Goal: Transaction & Acquisition: Download file/media

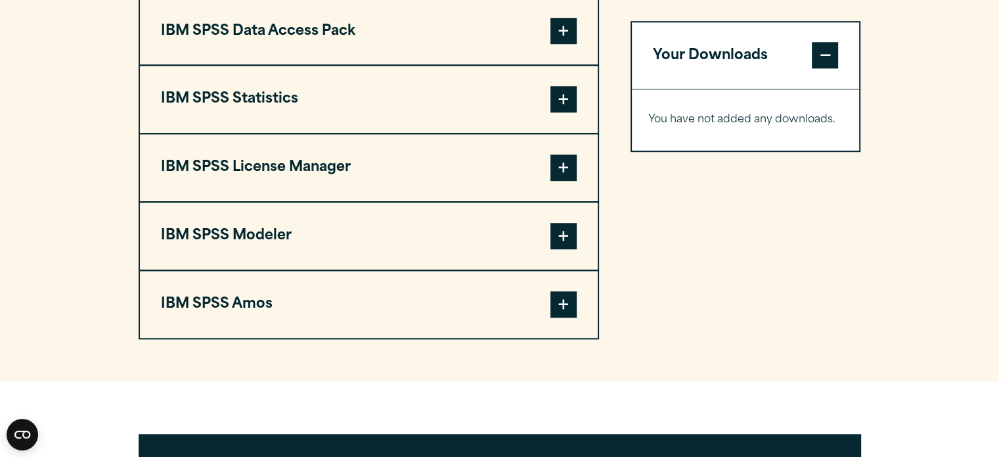
scroll to position [1061, 0]
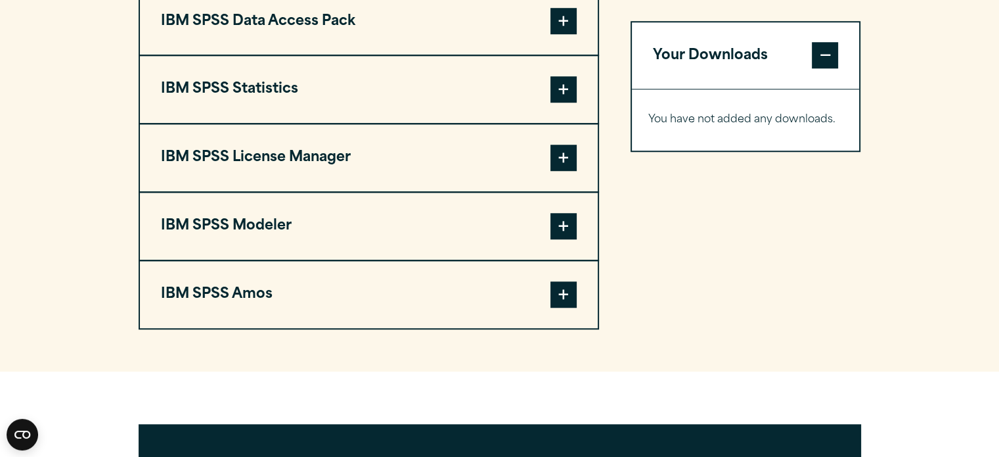
click at [573, 103] on span at bounding box center [564, 89] width 26 height 26
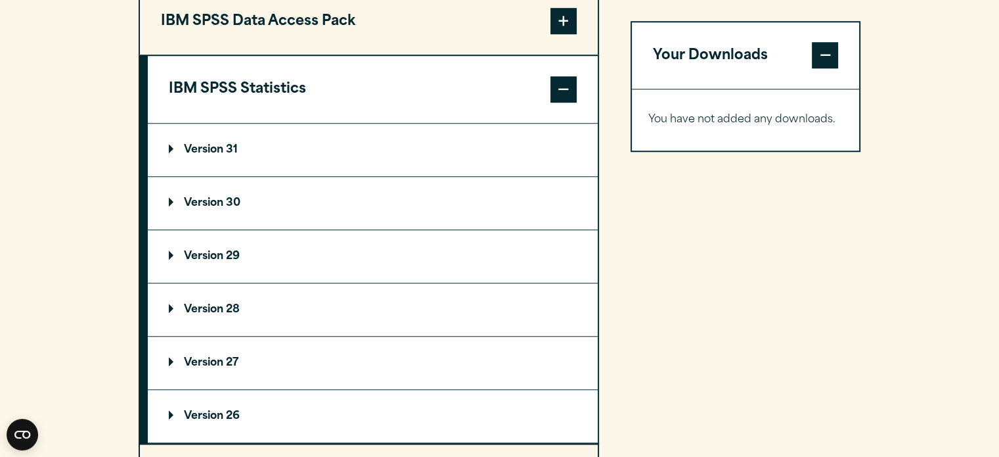
click at [331, 176] on summary "Version 31" at bounding box center [373, 150] width 450 height 53
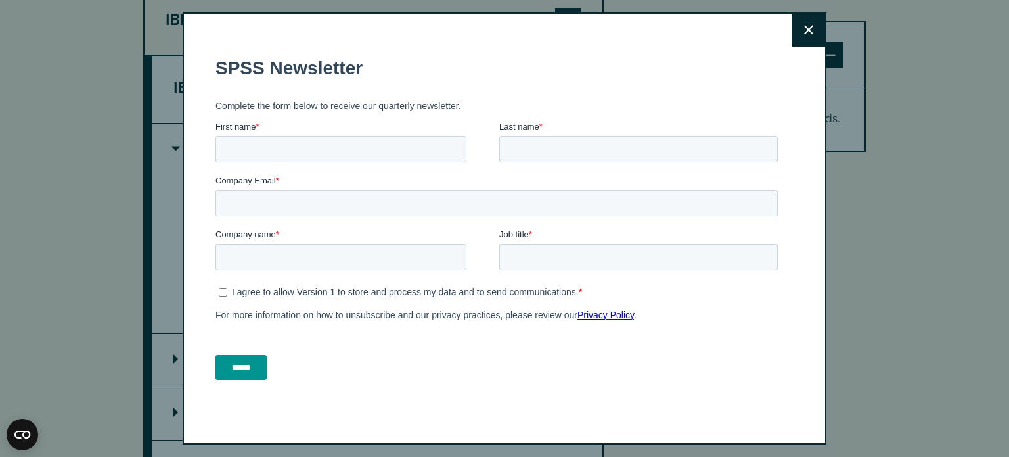
click at [799, 28] on button "Close" at bounding box center [808, 30] width 33 height 33
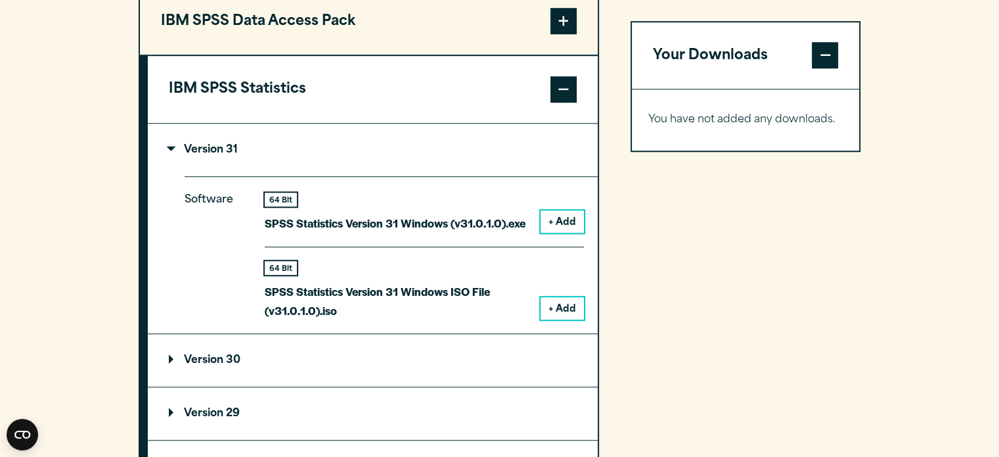
click at [572, 233] on button "+ Add" at bounding box center [562, 221] width 43 height 22
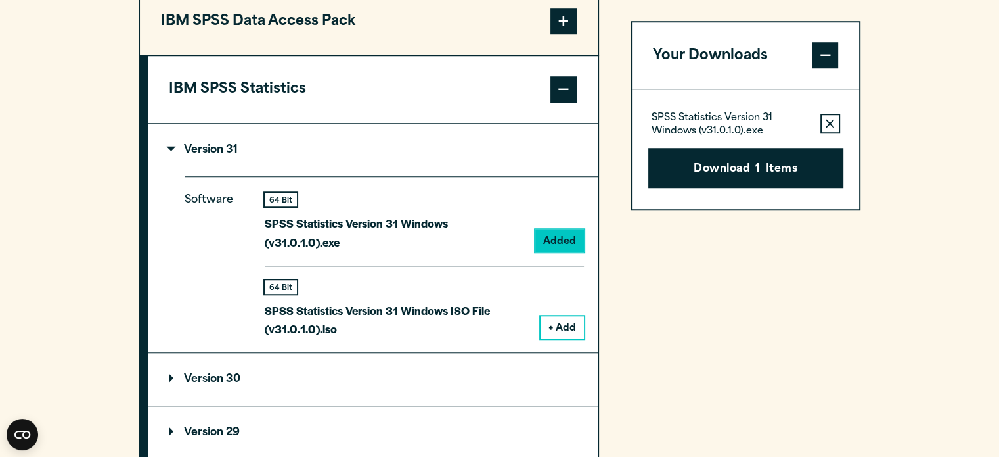
click at [567, 103] on span at bounding box center [564, 89] width 26 height 26
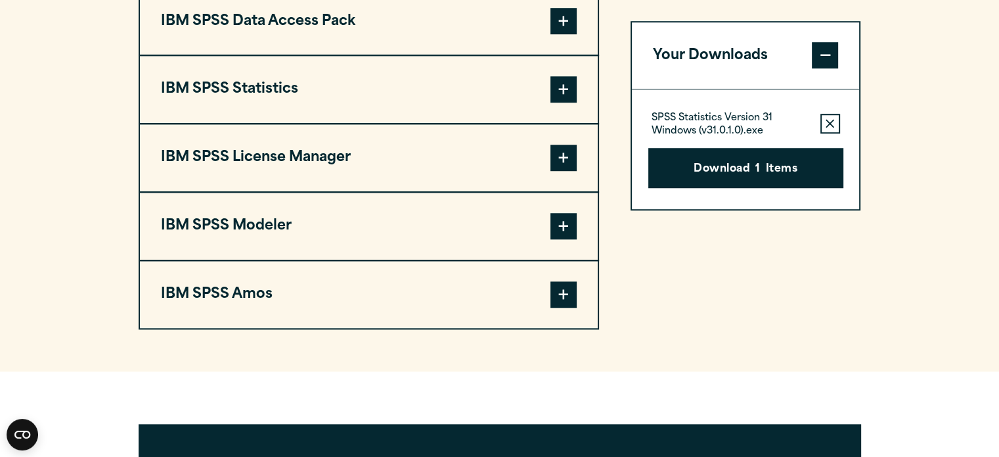
click at [551, 34] on span at bounding box center [564, 21] width 26 height 26
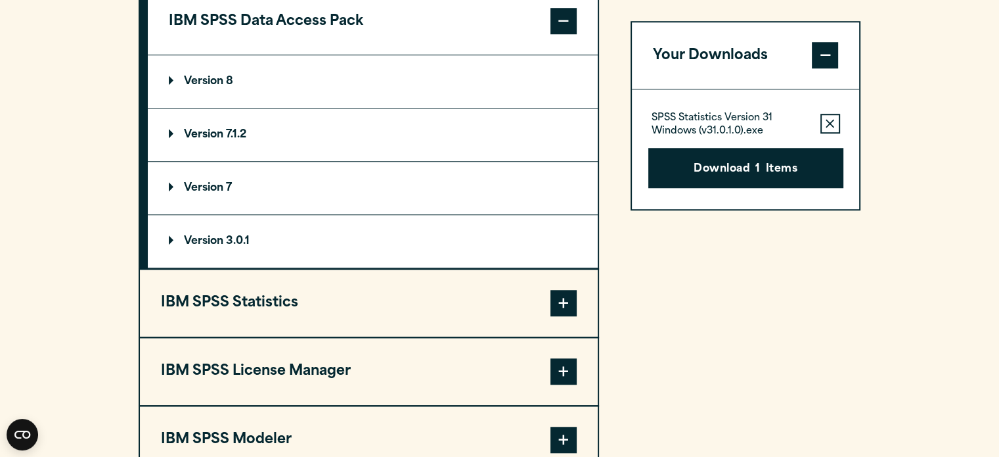
click at [237, 108] on summary "Version 8" at bounding box center [373, 81] width 450 height 53
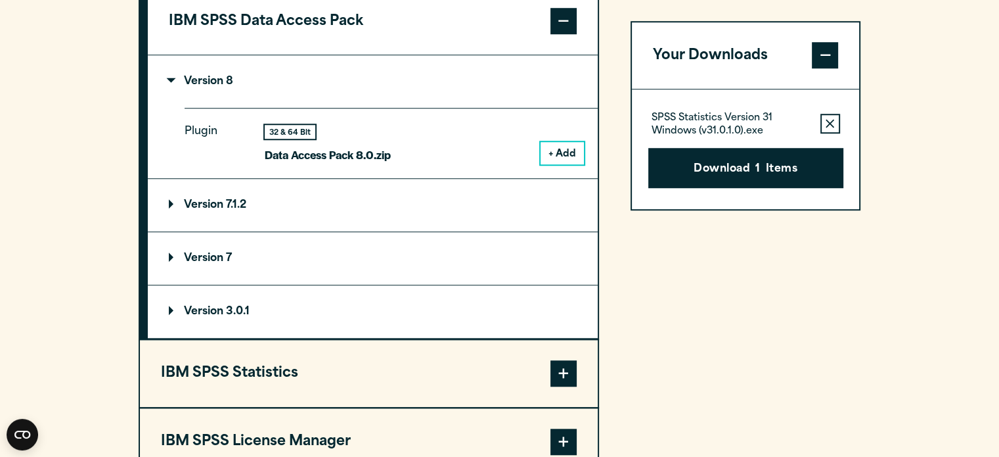
click at [560, 164] on button "+ Add" at bounding box center [562, 153] width 43 height 22
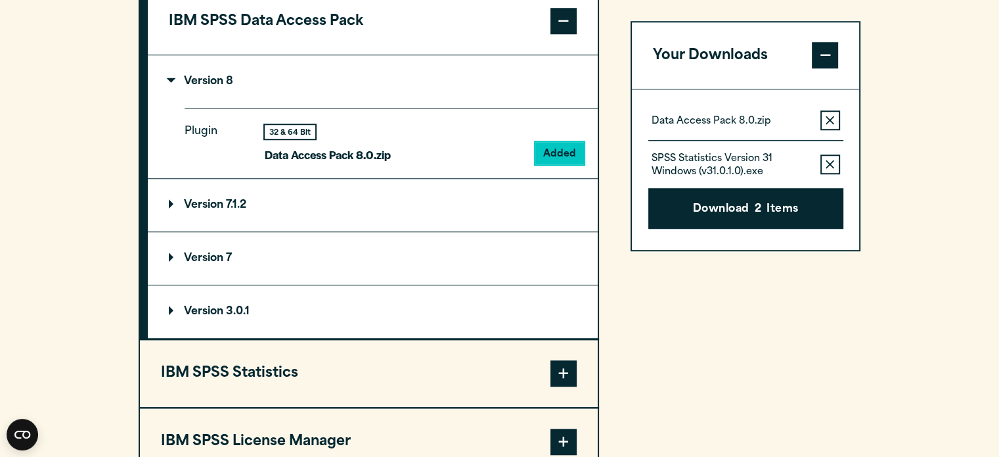
click at [561, 34] on span at bounding box center [564, 21] width 26 height 26
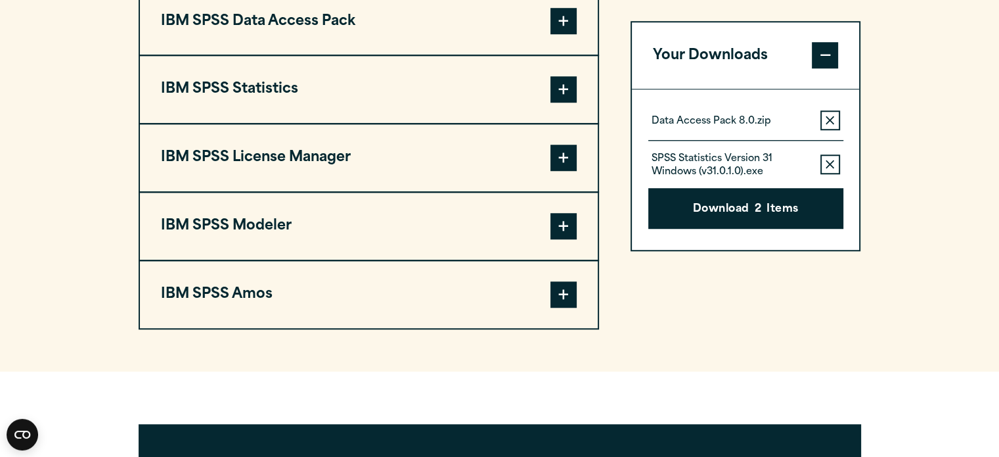
click at [271, 252] on button "IBM SPSS Modeler" at bounding box center [369, 226] width 458 height 67
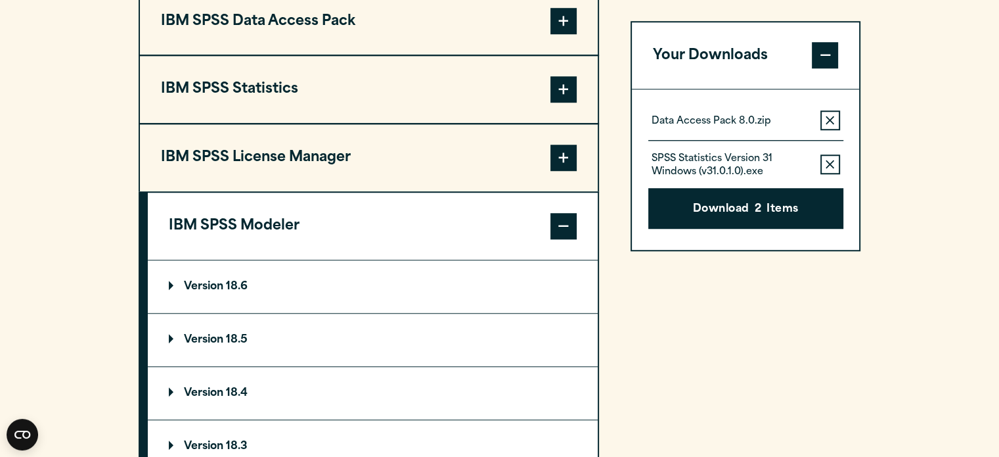
click at [289, 313] on summary "Version 18.6" at bounding box center [373, 286] width 450 height 53
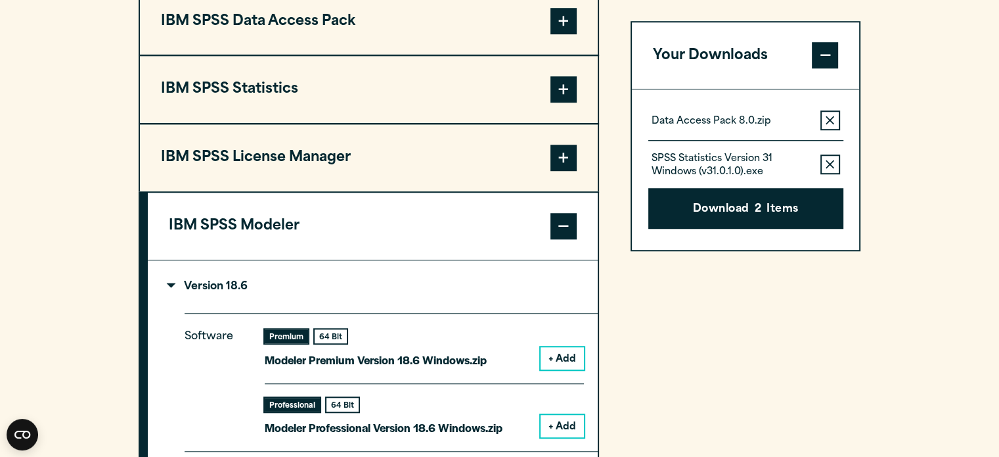
click at [566, 239] on span at bounding box center [564, 226] width 26 height 26
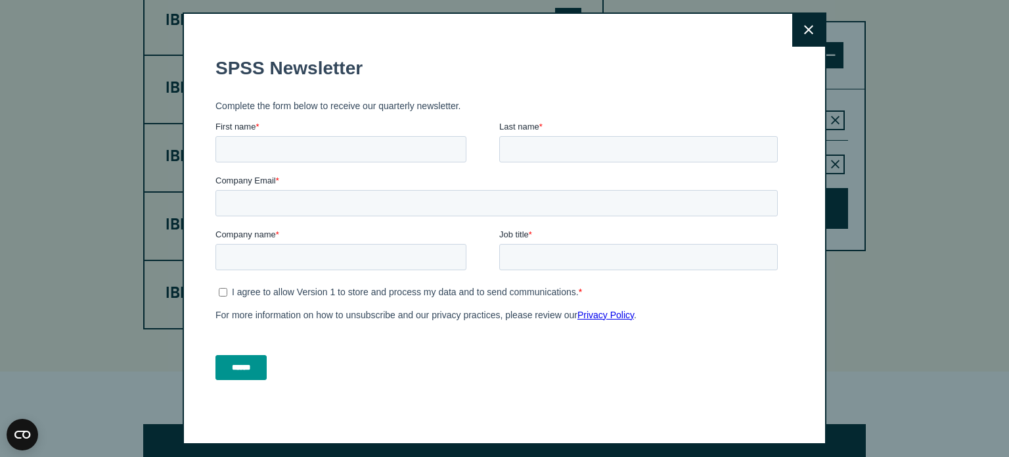
click at [799, 34] on button "Close" at bounding box center [808, 30] width 33 height 33
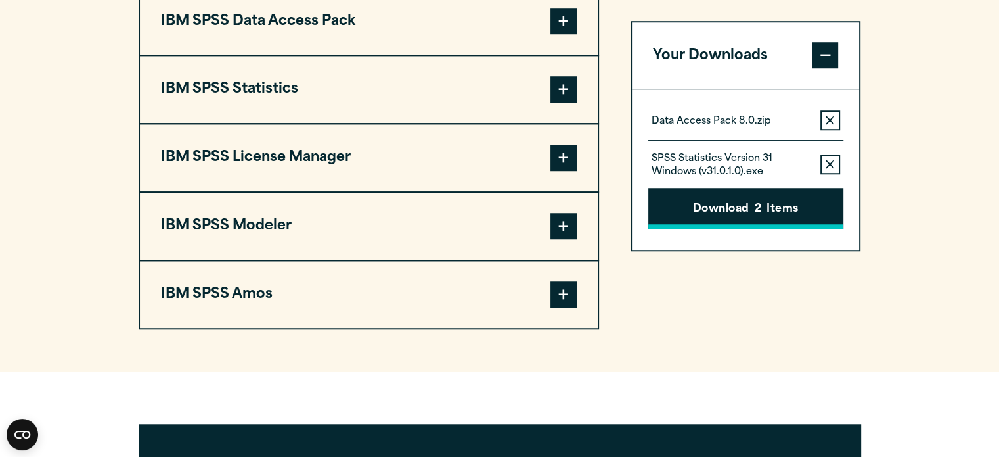
click at [750, 208] on button "Download 2 Items" at bounding box center [746, 209] width 195 height 41
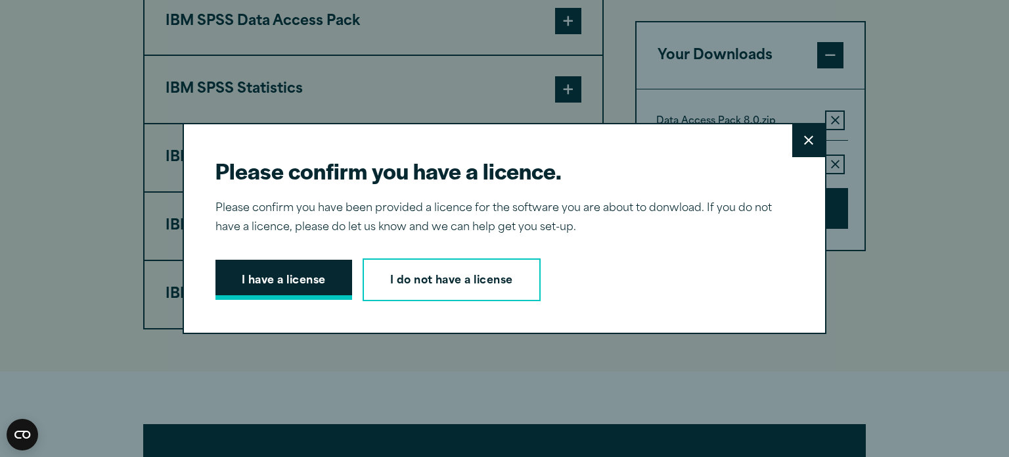
click at [291, 283] on button "I have a license" at bounding box center [284, 280] width 137 height 41
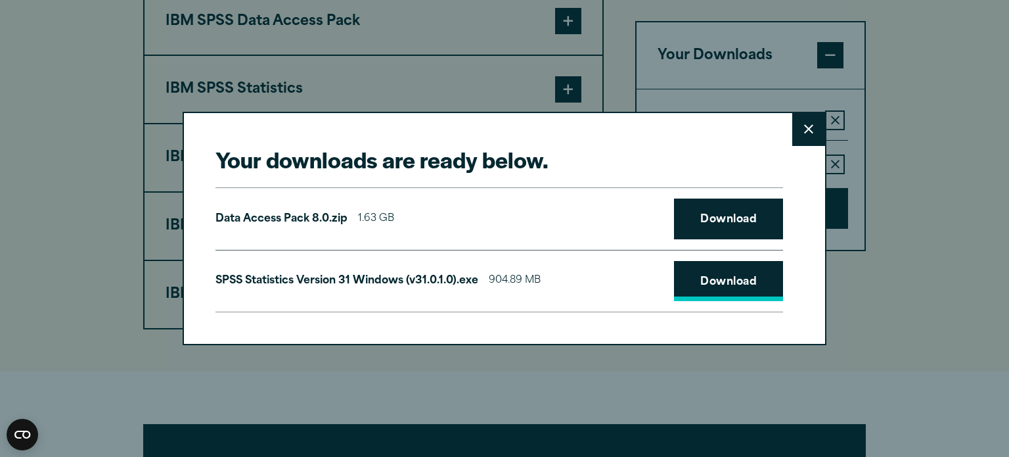
click at [708, 288] on link "Download" at bounding box center [728, 281] width 109 height 41
click at [806, 134] on button "Close" at bounding box center [808, 129] width 33 height 33
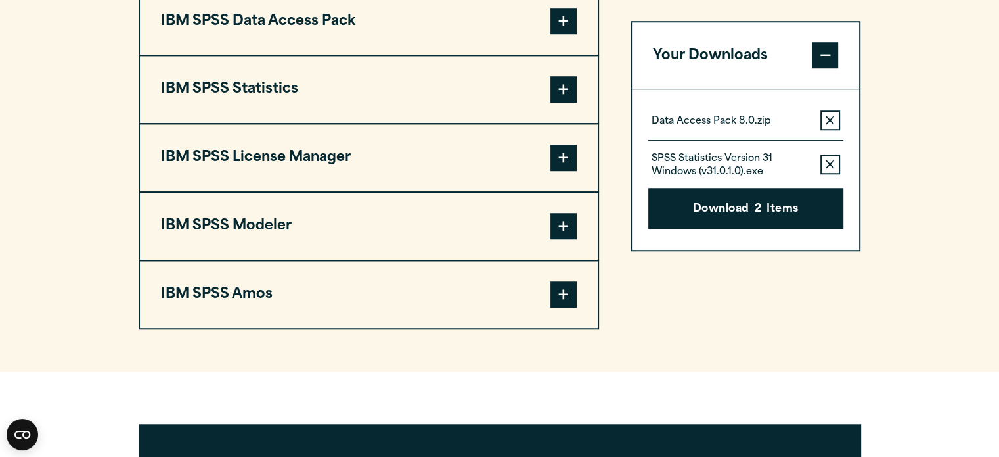
click at [575, 103] on span at bounding box center [564, 89] width 26 height 26
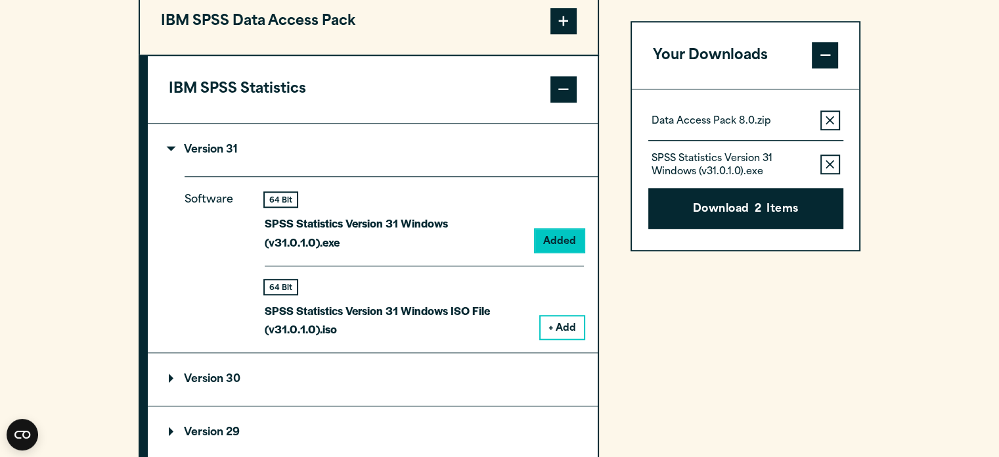
click at [829, 166] on icon "button" at bounding box center [830, 164] width 9 height 9
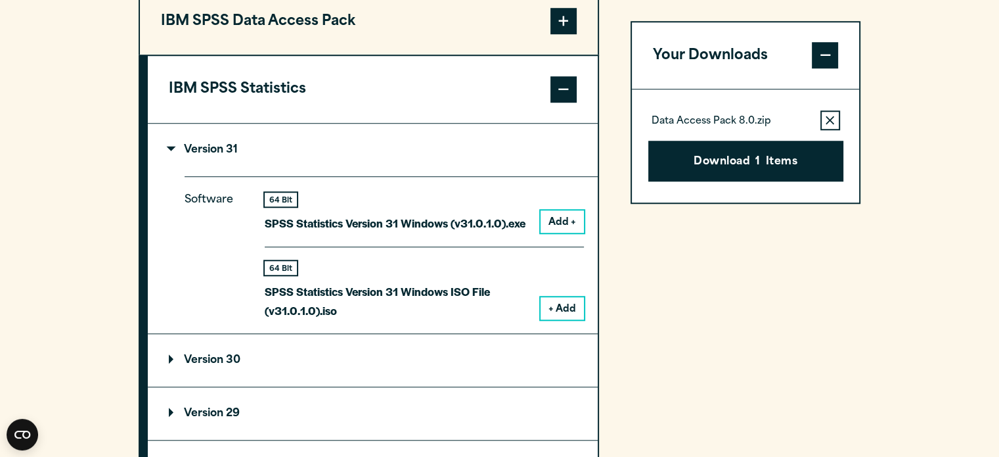
click at [242, 415] on summary "Version 29" at bounding box center [373, 413] width 450 height 53
click at [233, 386] on summary "Version 30" at bounding box center [373, 360] width 450 height 53
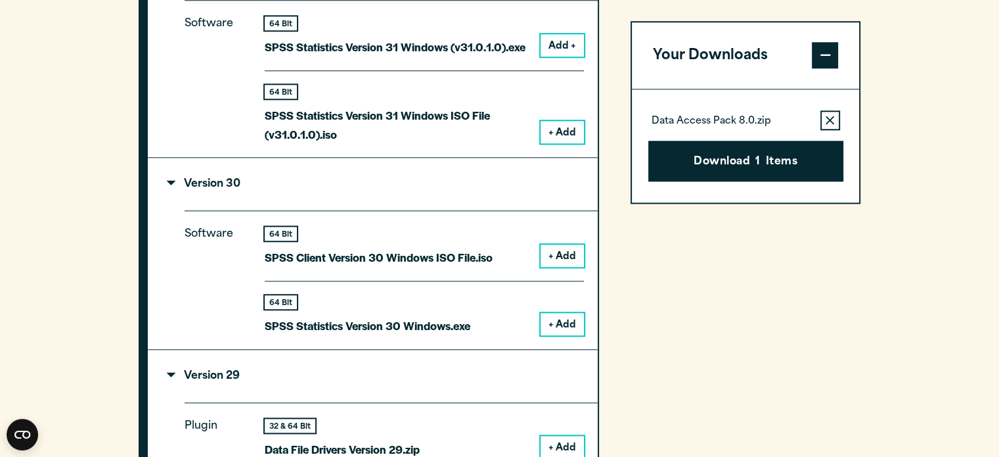
scroll to position [1241, 0]
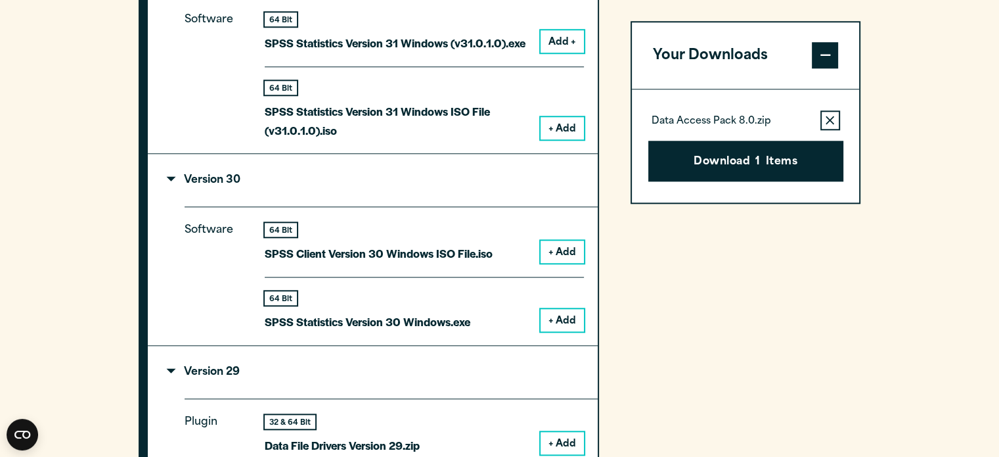
click at [552, 263] on button "+ Add" at bounding box center [562, 251] width 43 height 22
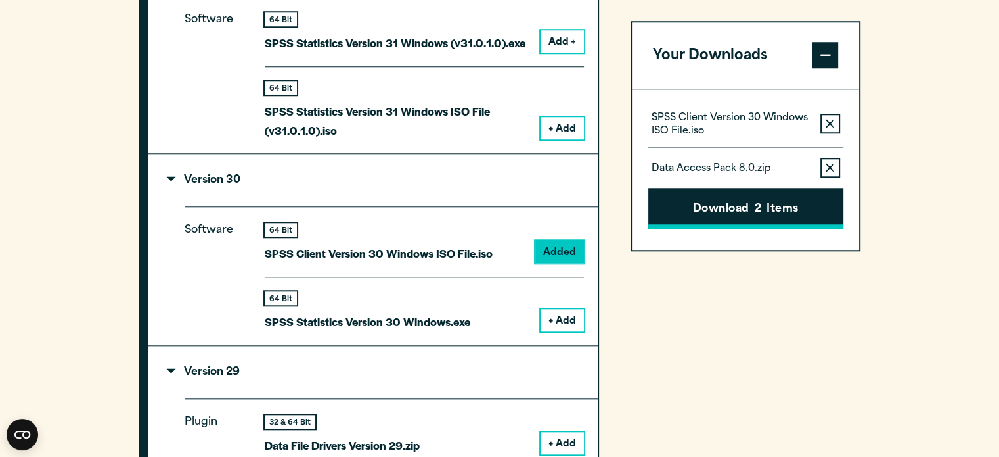
click at [781, 210] on button "Download 2 Items" at bounding box center [746, 209] width 195 height 41
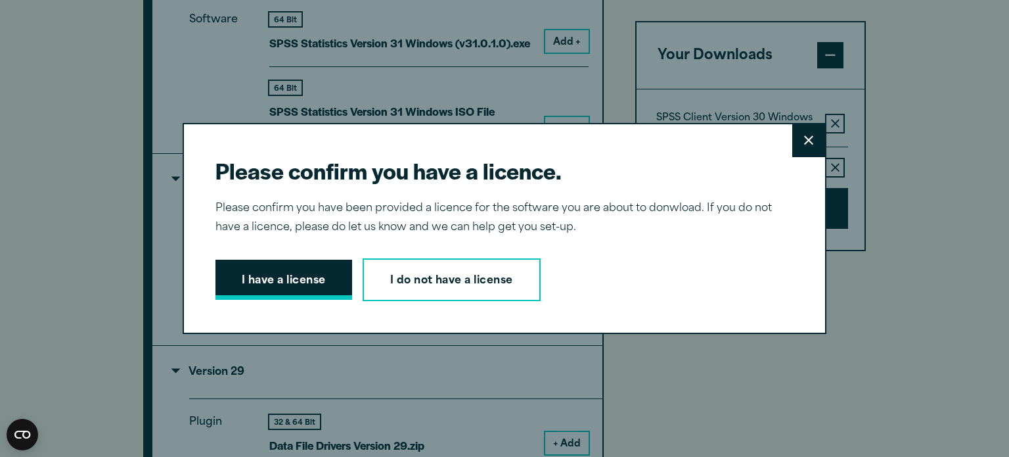
click at [254, 295] on button "I have a license" at bounding box center [284, 280] width 137 height 41
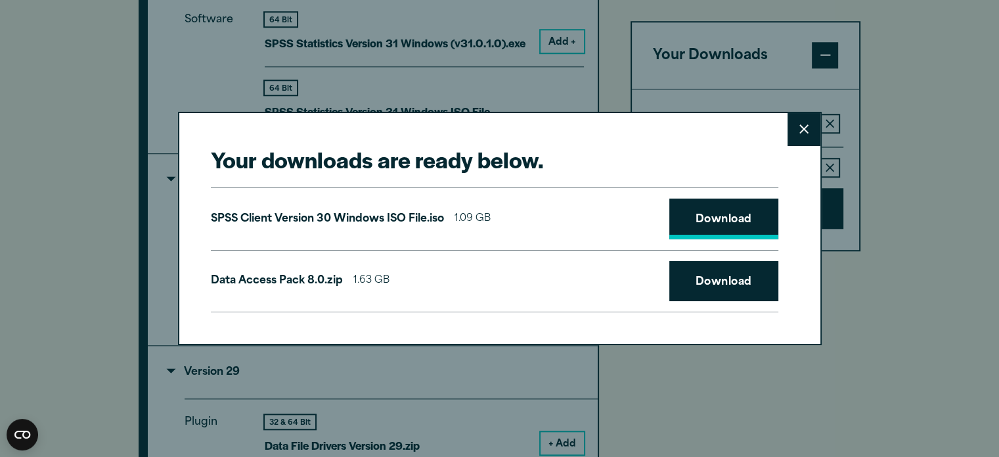
click at [725, 212] on link "Download" at bounding box center [724, 218] width 109 height 41
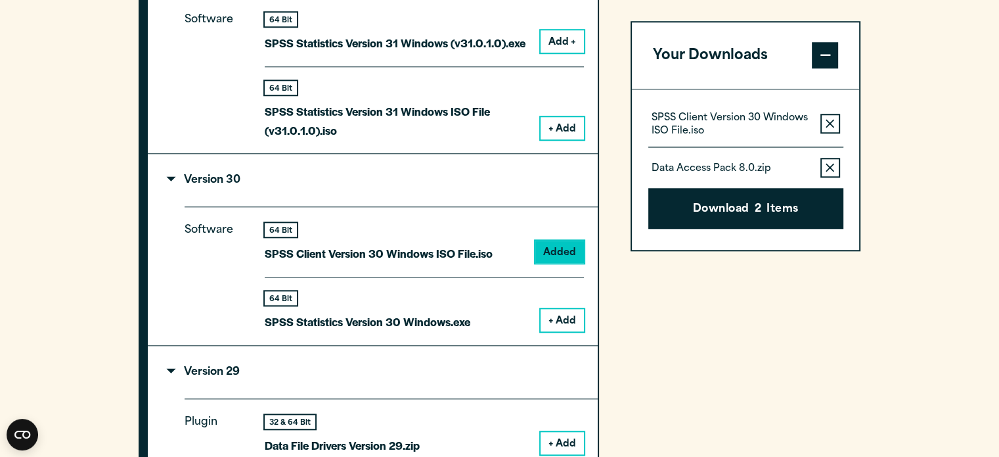
click at [672, 397] on div "Your downloads are ready below. Close SPSS Client Version 30 Windows ISO File.i…" at bounding box center [499, 228] width 999 height 457
